Goal: Task Accomplishment & Management: Manage account settings

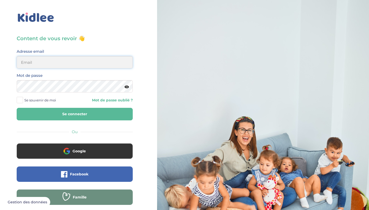
type input "luangrathjessica@gmail.com"
click at [70, 114] on button "Se connecter" at bounding box center [75, 114] width 116 height 13
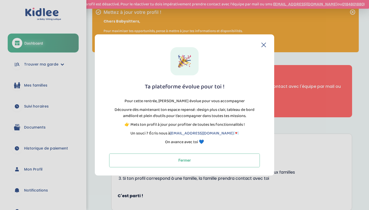
click at [263, 42] on div "Ta plateforme évolue pour toi ! Pour cette rentrée, [PERSON_NAME] évolue pour v…" at bounding box center [185, 104] width 180 height 141
click at [184, 162] on button "Fermer" at bounding box center [184, 161] width 151 height 14
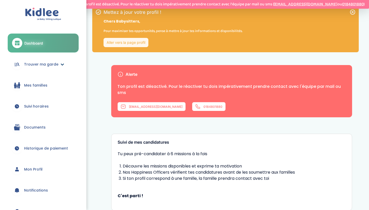
click at [40, 66] on span "Trouver ma garde" at bounding box center [41, 64] width 34 height 5
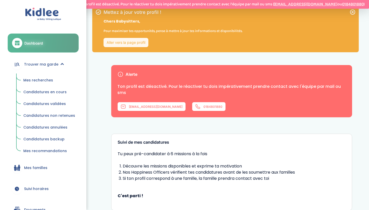
click at [41, 80] on span "Mes recherches" at bounding box center [38, 80] width 30 height 5
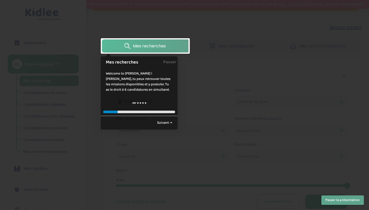
scroll to position [42, 0]
drag, startPoint x: 162, startPoint y: 124, endPoint x: 165, endPoint y: 74, distance: 49.6
click at [162, 124] on link "Suivant →" at bounding box center [164, 123] width 21 height 8
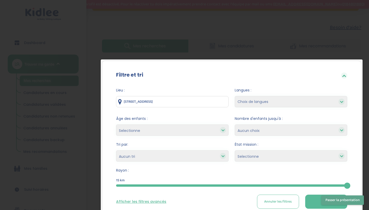
scroll to position [86, 0]
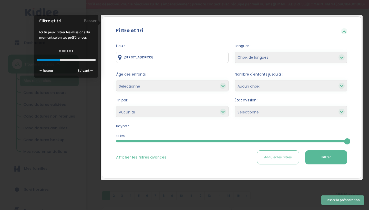
click at [333, 200] on button "Passer la présentation" at bounding box center [343, 200] width 43 height 9
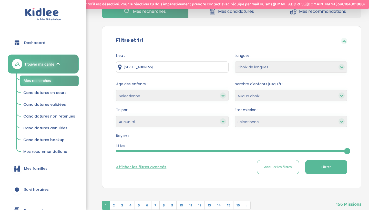
scroll to position [72, 0]
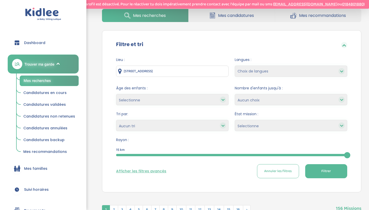
click at [183, 155] on div at bounding box center [231, 155] width 231 height 2
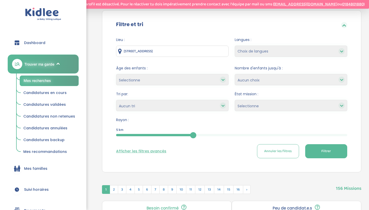
scroll to position [85, 0]
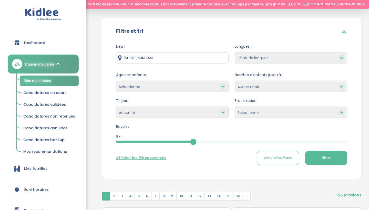
select select "3-6"
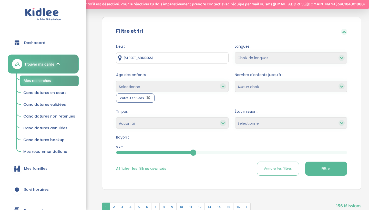
select select "+6"
select select
select select "2"
click at [320, 166] on button "Filtrer" at bounding box center [326, 169] width 42 height 14
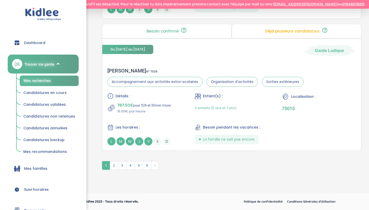
scroll to position [1485, 0]
click at [115, 165] on span "2" at bounding box center [114, 165] width 8 height 9
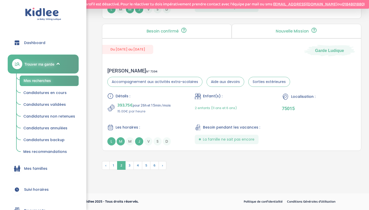
scroll to position [1459, 0]
click at [130, 167] on span "3" at bounding box center [129, 165] width 8 height 9
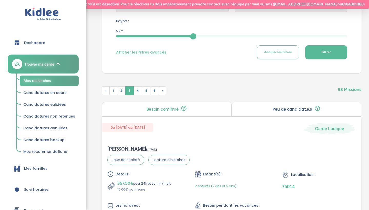
scroll to position [202, 0]
click at [138, 89] on span "4" at bounding box center [138, 91] width 9 height 9
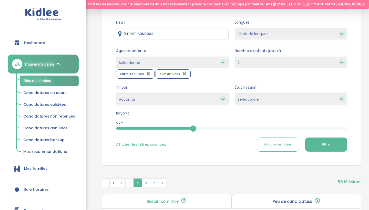
scroll to position [26, 0]
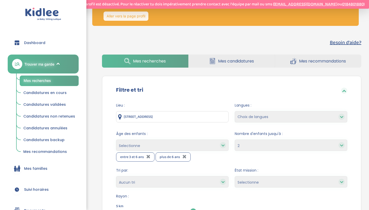
select select "12"
select select
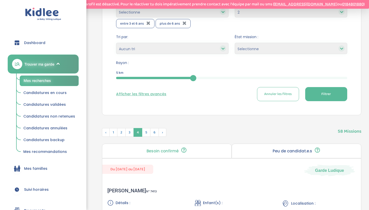
scroll to position [195, 0]
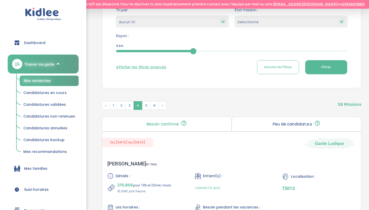
click at [333, 65] on button "Filtrer" at bounding box center [326, 67] width 42 height 14
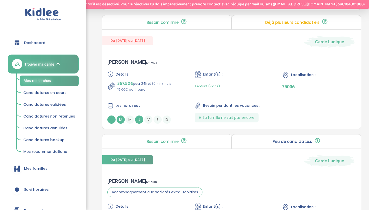
scroll to position [813, 0]
click at [232, 94] on div "Détails : 367.50€ pour 24h et 30min /mois 15.00€ par heure Enfant(s) : 1 enfant…" at bounding box center [231, 98] width 249 height 53
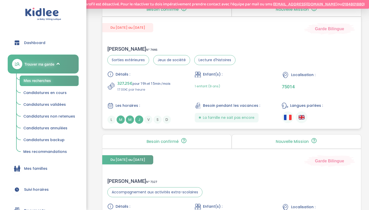
scroll to position [1077, 0]
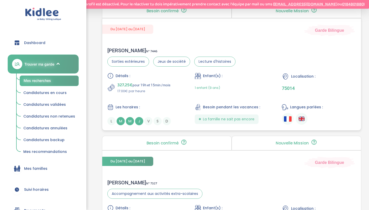
click at [229, 33] on div "Du 01-09-2025 au 30-06-2026 Garde Bilingue" at bounding box center [231, 27] width 259 height 18
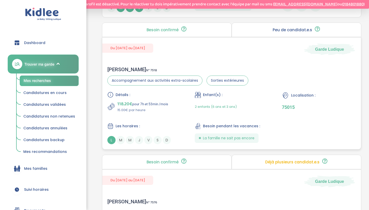
scroll to position [1323, 0]
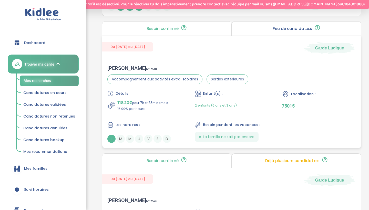
click at [250, 94] on div "Enfant(s) :" at bounding box center [232, 94] width 74 height 6
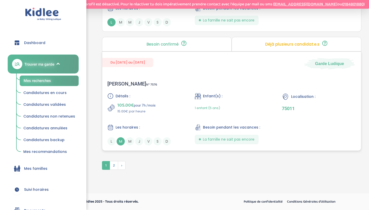
scroll to position [1440, 0]
click at [204, 71] on div "Du 10-09-2025 au 31-07-2026 Garde Ludique Anne H . N° 7576 Détails : 105.00€ po…" at bounding box center [232, 101] width 260 height 99
click at [113, 164] on span "2" at bounding box center [114, 165] width 8 height 9
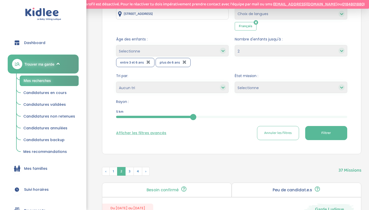
scroll to position [79, 0]
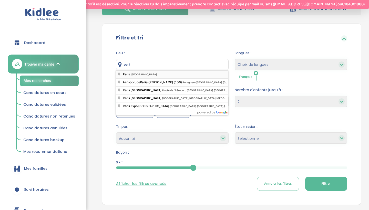
type input "Paris, France"
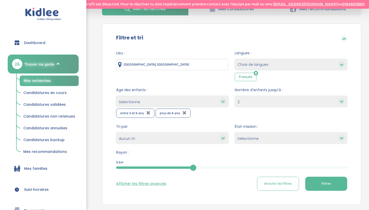
select select "1"
click at [320, 187] on button "Filtrer" at bounding box center [326, 184] width 42 height 14
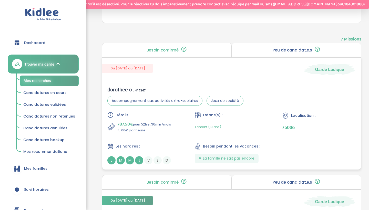
scroll to position [263, 0]
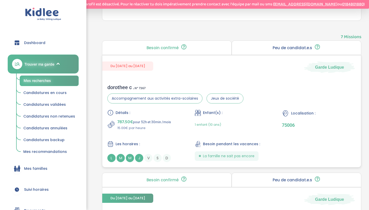
click at [266, 116] on div "Enfant(s) :" at bounding box center [232, 113] width 74 height 6
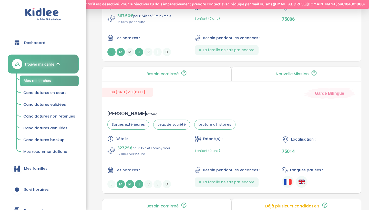
scroll to position [624, 0]
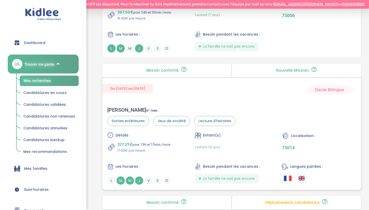
click at [172, 101] on div "Du 01-09-2025 au 30-06-2026 Garde Bilingue Vincent C . N° 7446 Sorties extérieu…" at bounding box center [232, 134] width 260 height 113
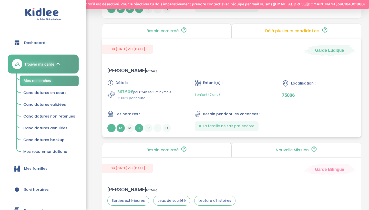
scroll to position [508, 0]
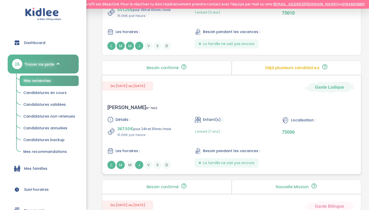
click at [180, 92] on div "Du 25-08-2025 au 31-07-2026 Garde Ludique" at bounding box center [231, 84] width 259 height 18
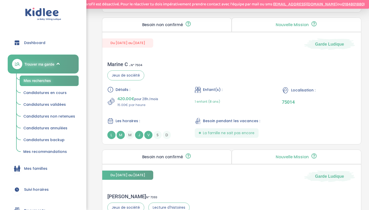
scroll to position [922, 0]
click at [175, 80] on div "Marine C . N° 7504 Jeux de société Détails : 420.00€ pour 28h /mois 15.00€ par …" at bounding box center [231, 100] width 259 height 88
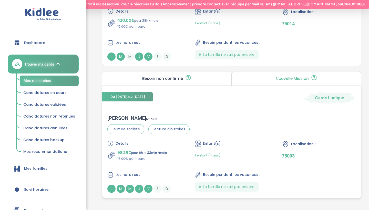
scroll to position [1004, 0]
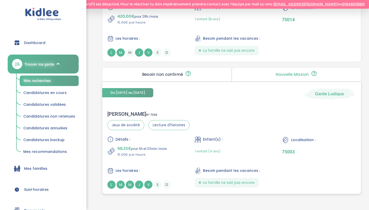
click at [160, 161] on div "Détails : 98.25€ pour 6h et 33min /mois 15.00€ par heure Enfant(s) : 1 enfant (…" at bounding box center [231, 162] width 249 height 53
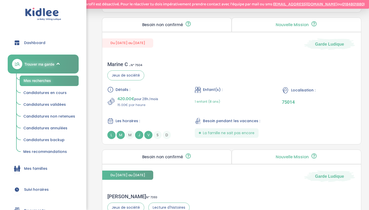
scroll to position [86, 0]
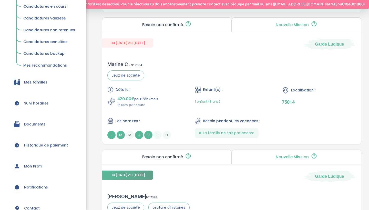
click at [39, 98] on link "Suivi horaires" at bounding box center [43, 103] width 71 height 18
click at [39, 102] on span "Suivi horaires" at bounding box center [36, 103] width 25 height 5
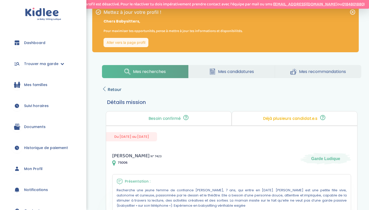
click at [114, 88] on span "Retour" at bounding box center [115, 89] width 14 height 7
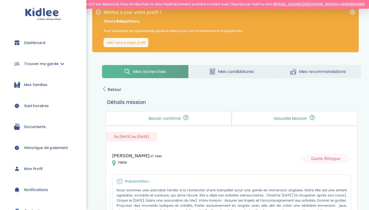
click at [114, 88] on span "Retour" at bounding box center [115, 89] width 14 height 7
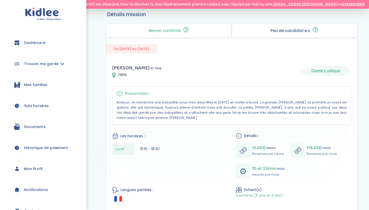
scroll to position [39, 0]
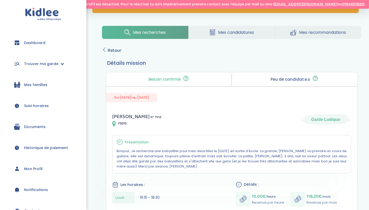
click at [112, 51] on span "Retour" at bounding box center [115, 50] width 14 height 7
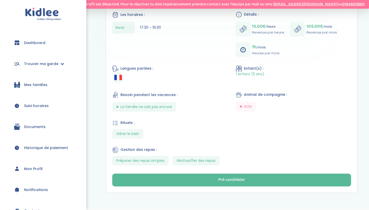
scroll to position [210, 0]
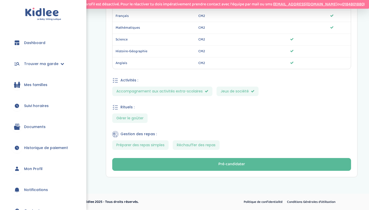
scroll to position [363, 0]
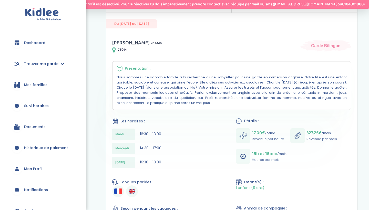
scroll to position [184, 0]
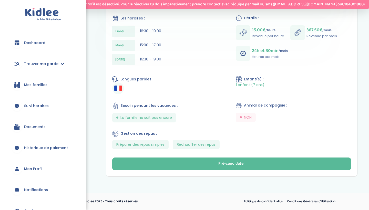
scroll to position [205, 0]
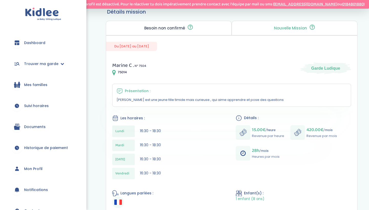
scroll to position [49, 0]
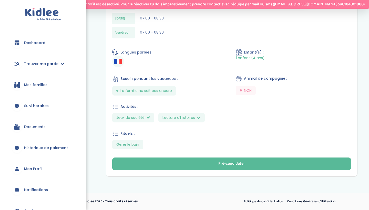
scroll to position [282, 0]
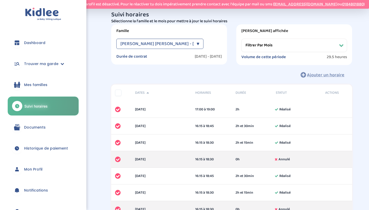
select select "[DATE]"
click at [174, 41] on span "Joly Mugnier Benjamin Constance - [Résiliés]" at bounding box center [166, 44] width 90 height 10
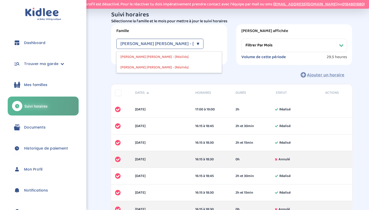
click at [163, 76] on div "Ajouter un horaire" at bounding box center [231, 74] width 241 height 11
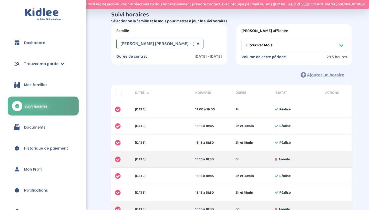
click at [40, 63] on span "Trouver ma garde" at bounding box center [41, 63] width 34 height 5
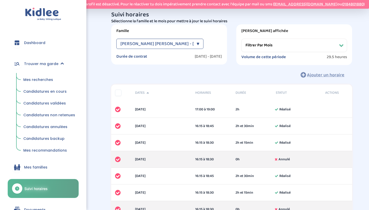
click at [37, 78] on span "Mes recherches" at bounding box center [38, 79] width 30 height 5
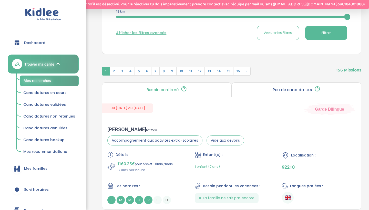
scroll to position [132, 0]
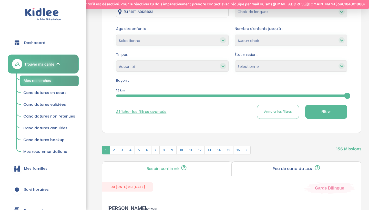
click at [130, 95] on div at bounding box center [231, 96] width 231 height 2
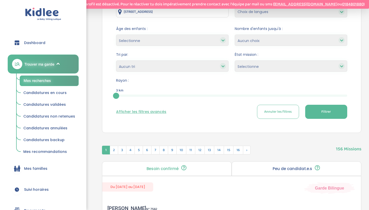
click at [315, 112] on button "Filtrer" at bounding box center [326, 112] width 42 height 14
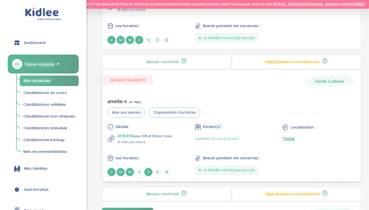
scroll to position [374, 0]
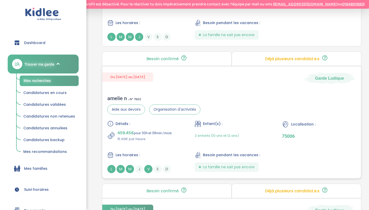
click at [254, 114] on div "amelie n . N° 7602 Aide aux devoirs Organisation d'activités Détails : 459.45€ …" at bounding box center [231, 134] width 259 height 88
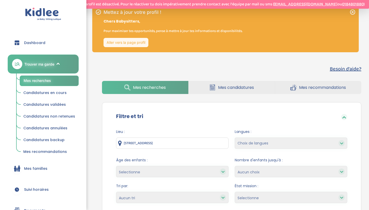
scroll to position [0, 0]
click at [43, 45] on span "Dashboard" at bounding box center [34, 42] width 21 height 5
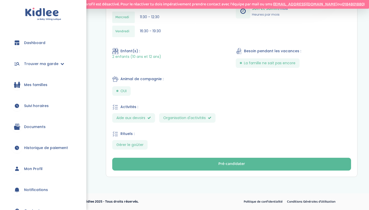
scroll to position [243, 0]
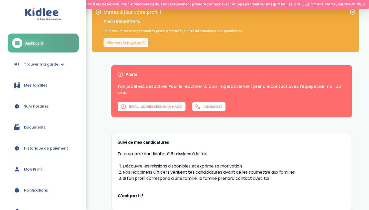
click at [37, 84] on span "Mes familles" at bounding box center [35, 85] width 23 height 5
